Goal: Complete application form

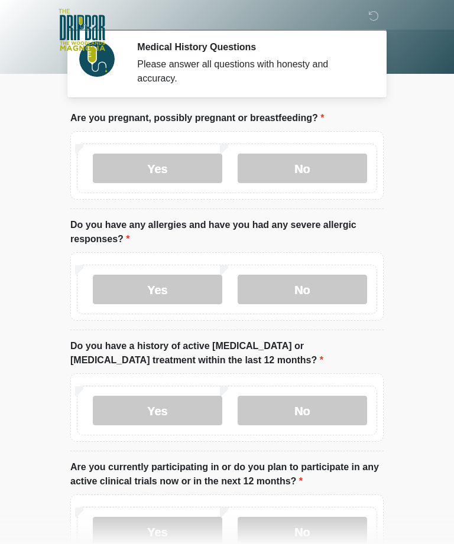
click at [325, 181] on label "No" at bounding box center [302, 169] width 129 height 30
click at [164, 295] on label "Yes" at bounding box center [157, 290] width 129 height 30
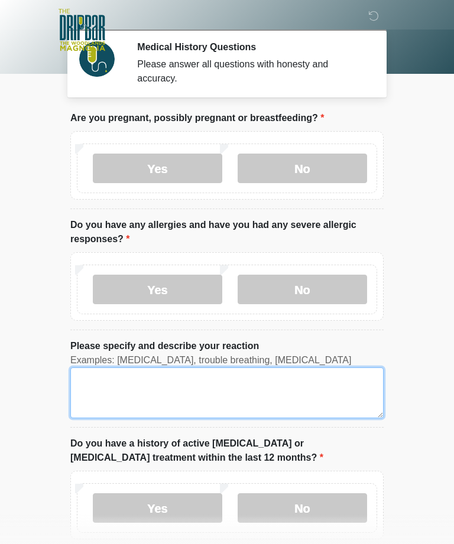
click at [136, 383] on textarea "Please specify and describe your reaction" at bounding box center [226, 393] width 313 height 51
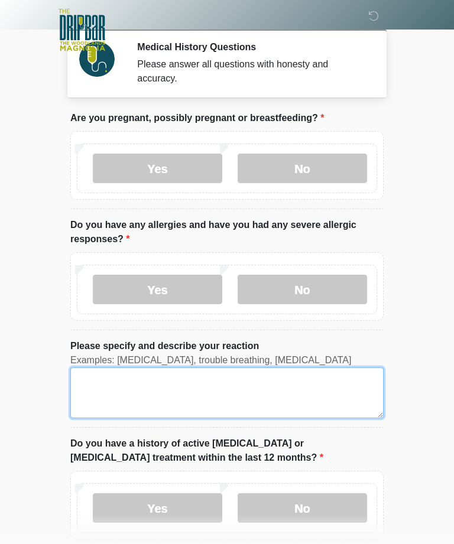
scroll to position [25, 0]
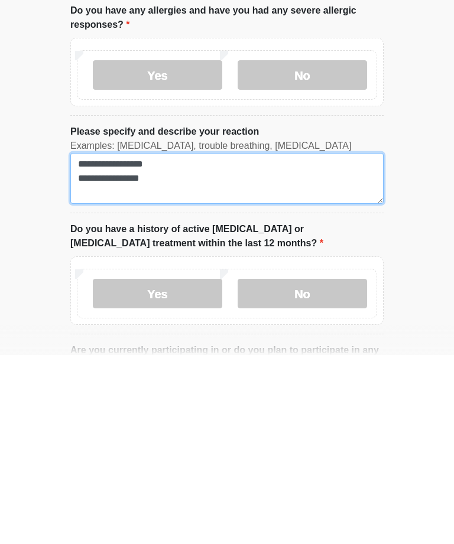
type textarea "**********"
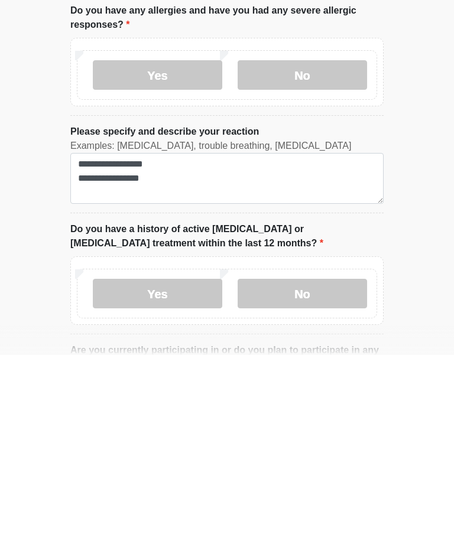
click at [321, 468] on label "No" at bounding box center [302, 483] width 129 height 30
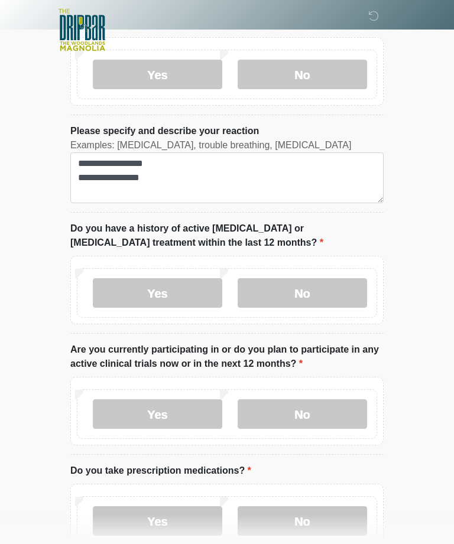
click at [316, 417] on label "No" at bounding box center [302, 414] width 129 height 30
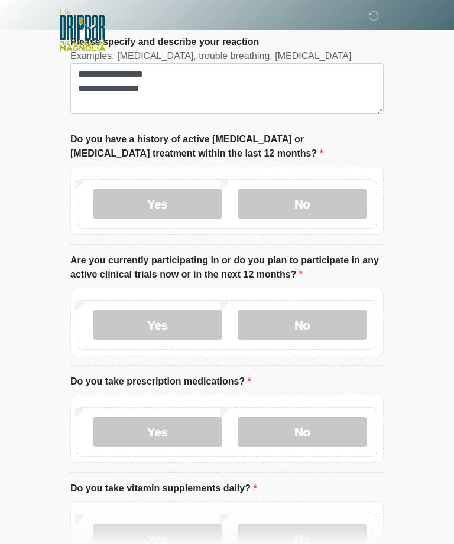
scroll to position [318, 0]
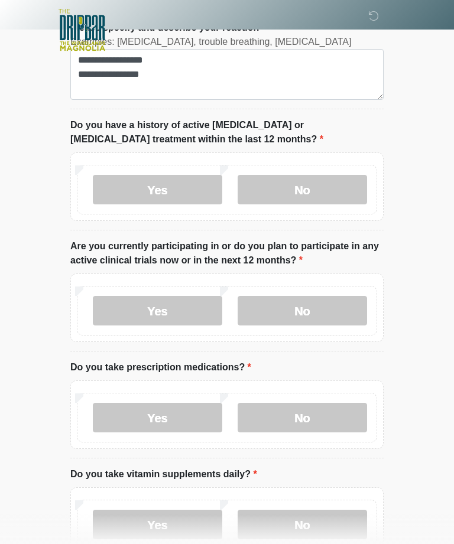
click at [178, 422] on label "Yes" at bounding box center [157, 418] width 129 height 30
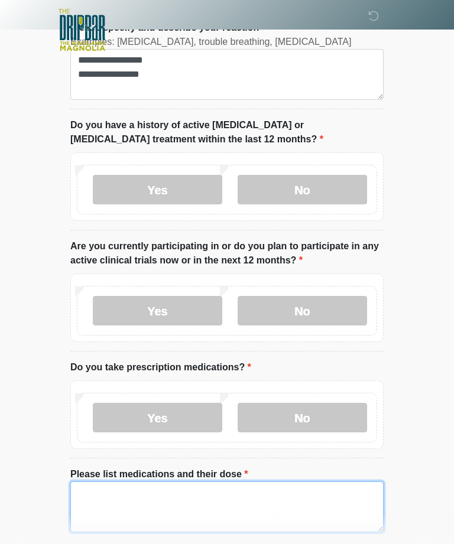
click at [135, 493] on textarea "Please list medications and their dose" at bounding box center [226, 507] width 313 height 51
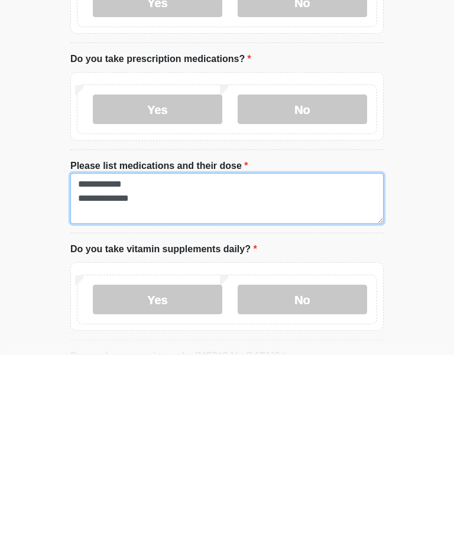
type textarea "**********"
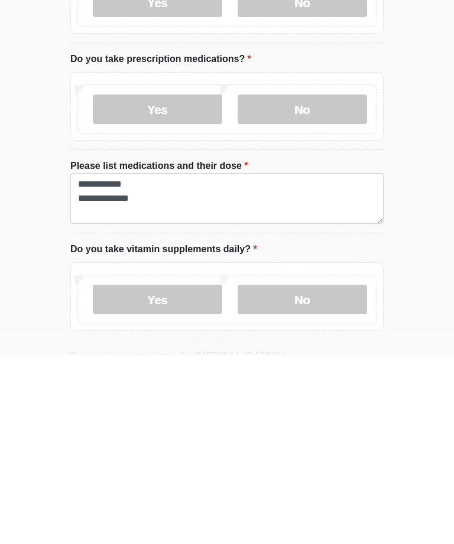
click at [183, 474] on label "Yes" at bounding box center [157, 489] width 129 height 30
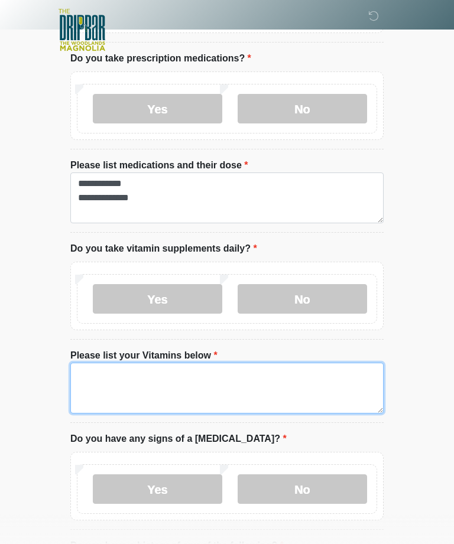
click at [201, 383] on textarea "Please list your Vitamins below" at bounding box center [226, 388] width 313 height 51
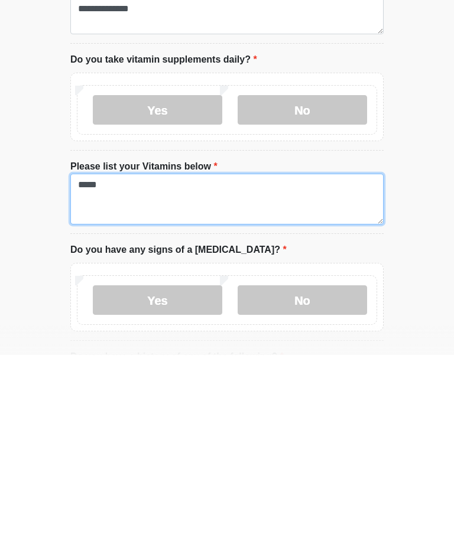
type textarea "*****"
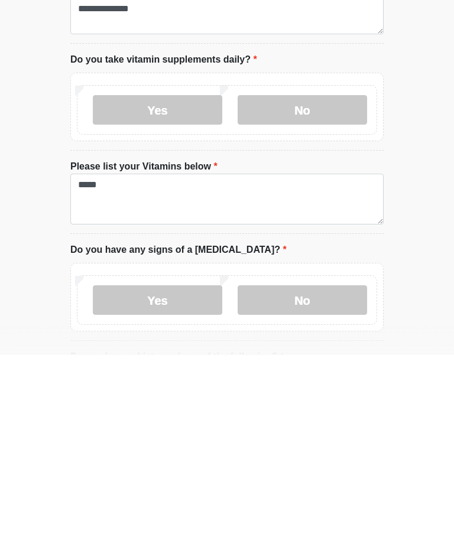
click at [316, 474] on label "No" at bounding box center [302, 489] width 129 height 30
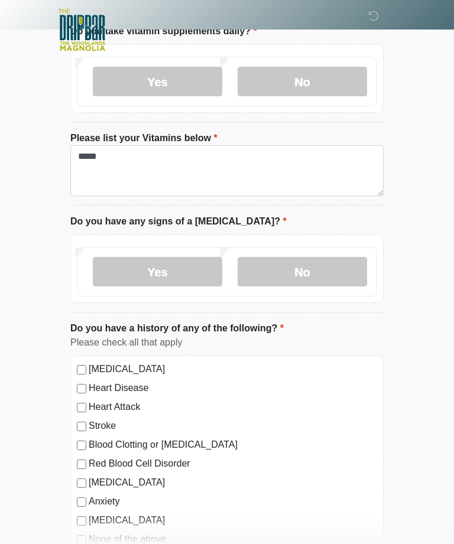
scroll to position [923, 0]
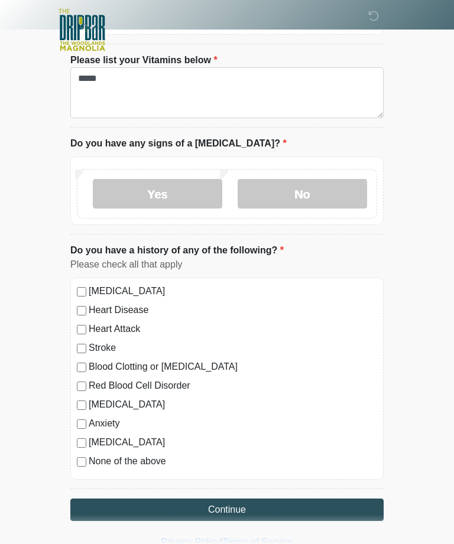
click at [269, 506] on button "Continue" at bounding box center [226, 510] width 313 height 22
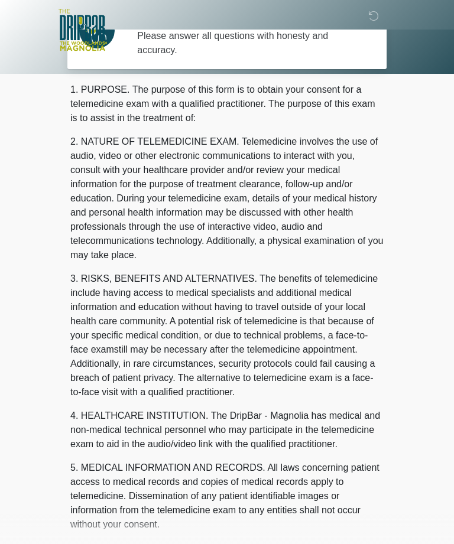
scroll to position [0, 0]
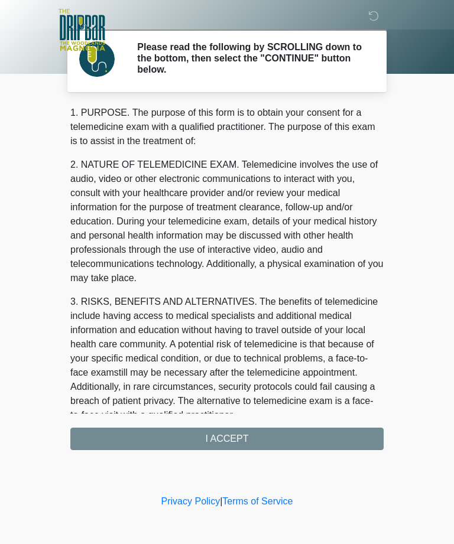
click at [274, 439] on div "1. PURPOSE. The purpose of this form is to obtain your consent for a telemedici…" at bounding box center [226, 278] width 313 height 344
click at [217, 442] on div "1. PURPOSE. The purpose of this form is to obtain your consent for a telemedici…" at bounding box center [226, 278] width 313 height 344
click at [235, 436] on div "1. PURPOSE. The purpose of this form is to obtain your consent for a telemedici…" at bounding box center [226, 278] width 313 height 344
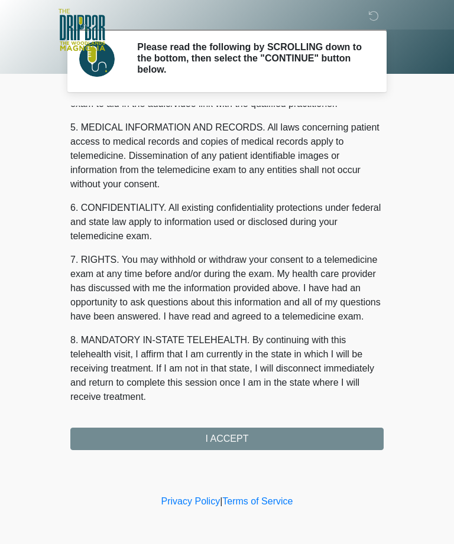
scroll to position [378, 0]
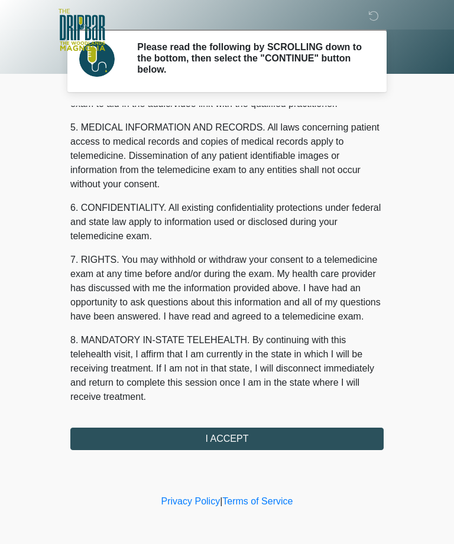
click at [233, 438] on button "I ACCEPT" at bounding box center [226, 439] width 313 height 22
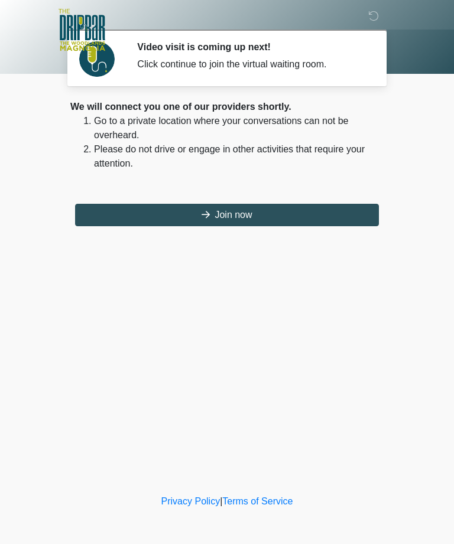
click at [336, 216] on button "Join now" at bounding box center [227, 215] width 304 height 22
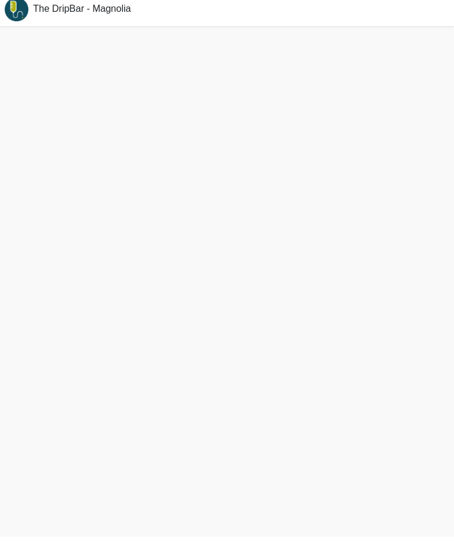
scroll to position [4, 0]
